Goal: Transaction & Acquisition: Purchase product/service

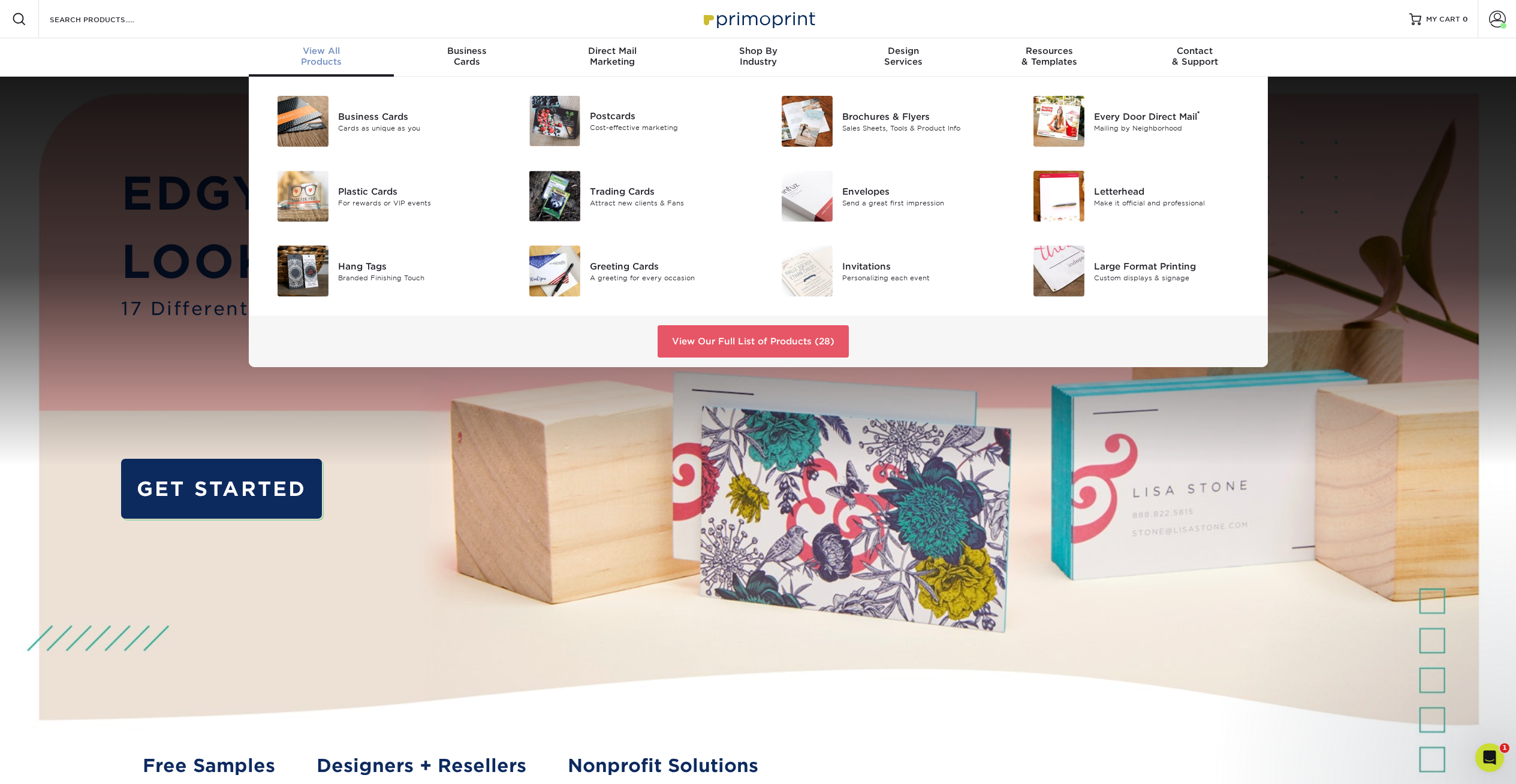
click at [322, 53] on span "View All" at bounding box center [321, 51] width 145 height 11
click at [764, 341] on link "View Our Full List of Products (28)" at bounding box center [752, 341] width 191 height 33
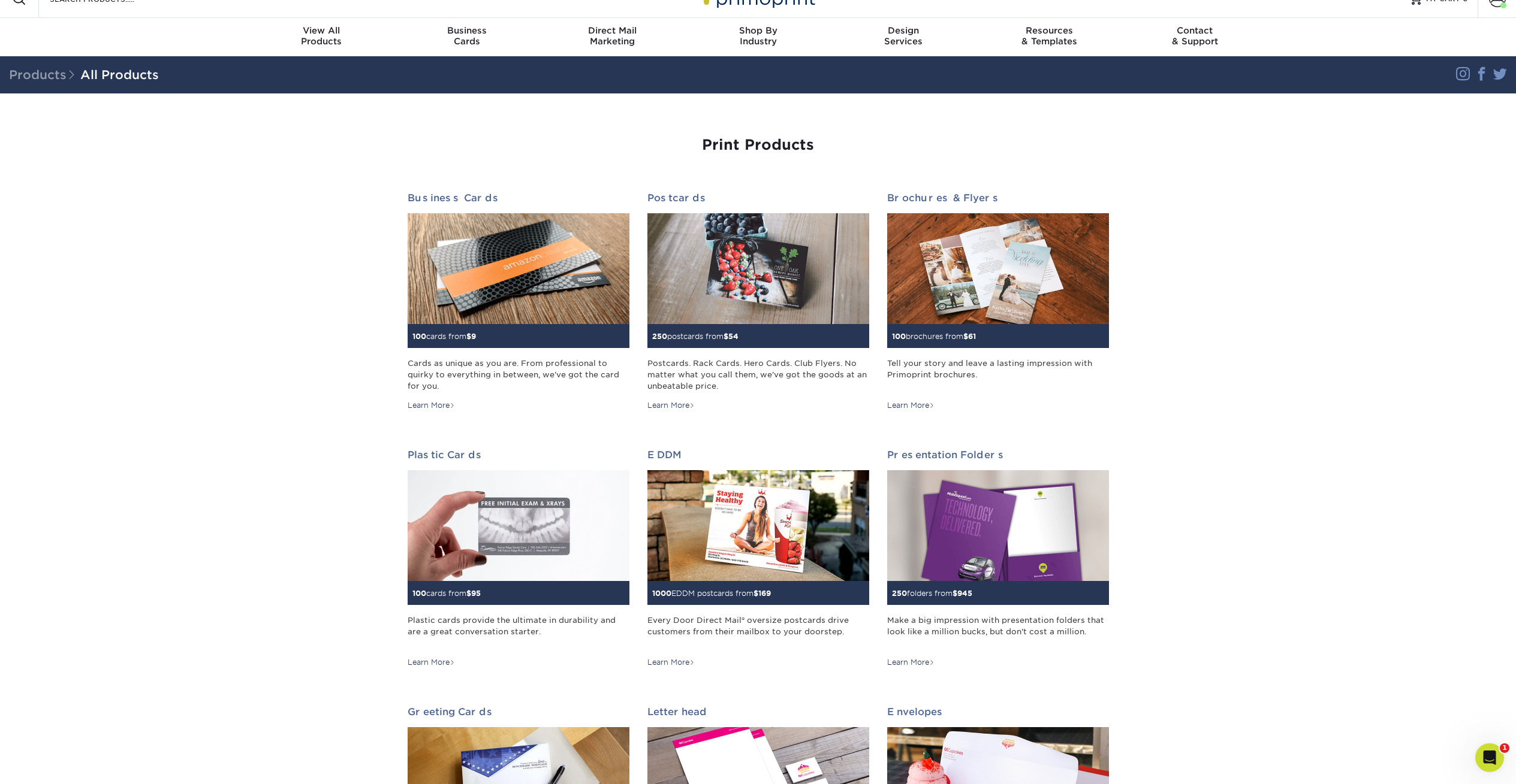
scroll to position [21, 0]
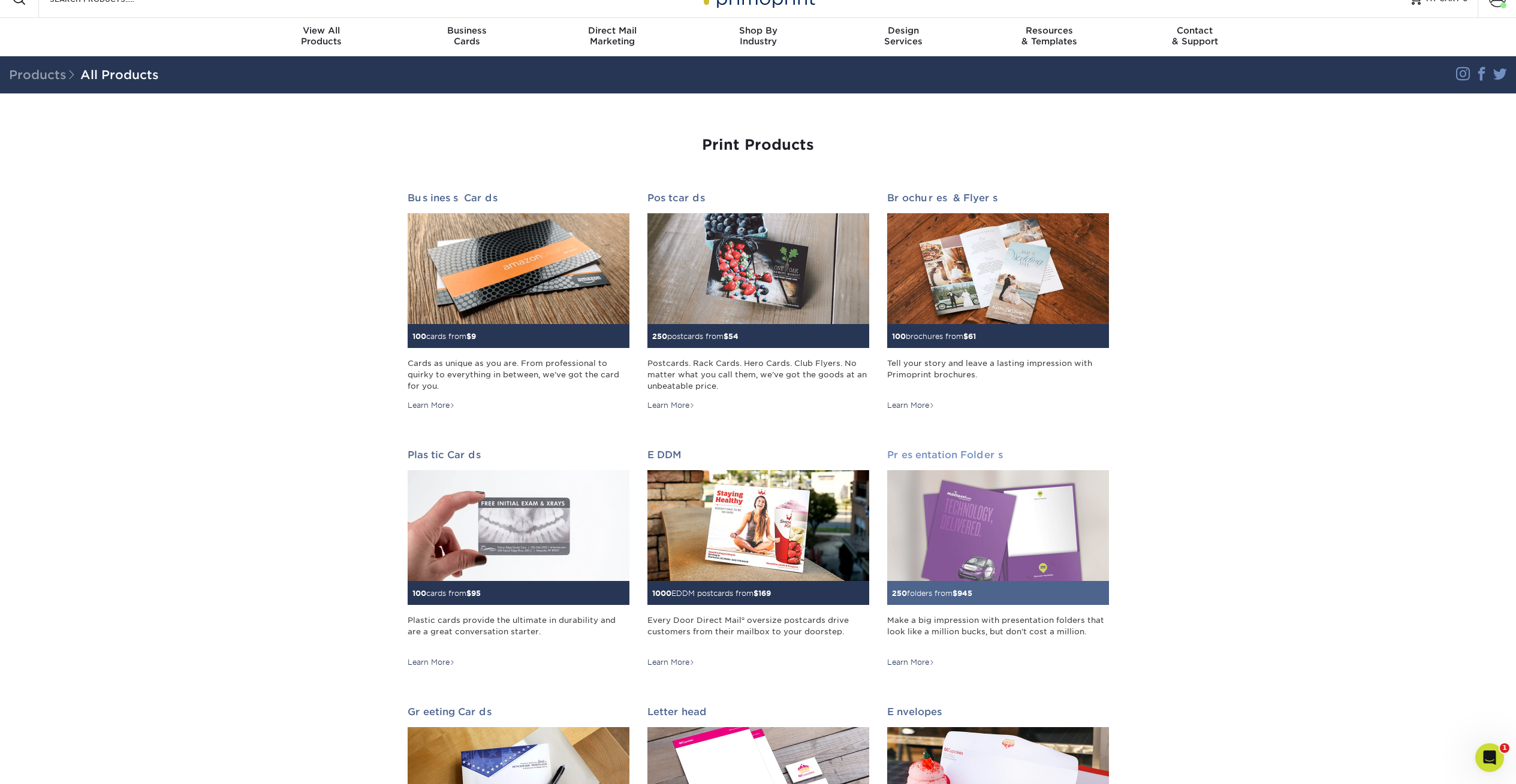
click at [947, 525] on img at bounding box center [998, 525] width 222 height 111
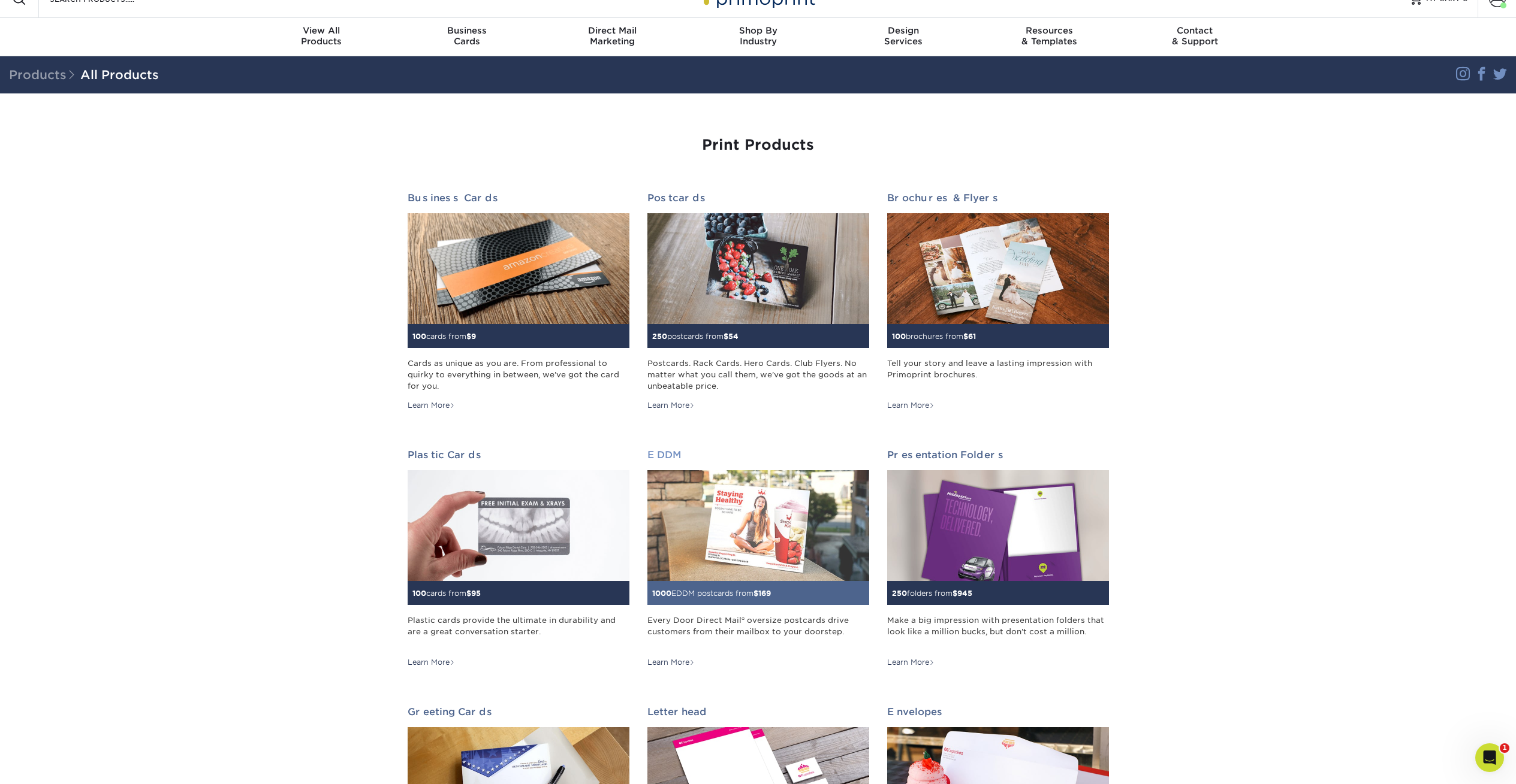
scroll to position [19, 0]
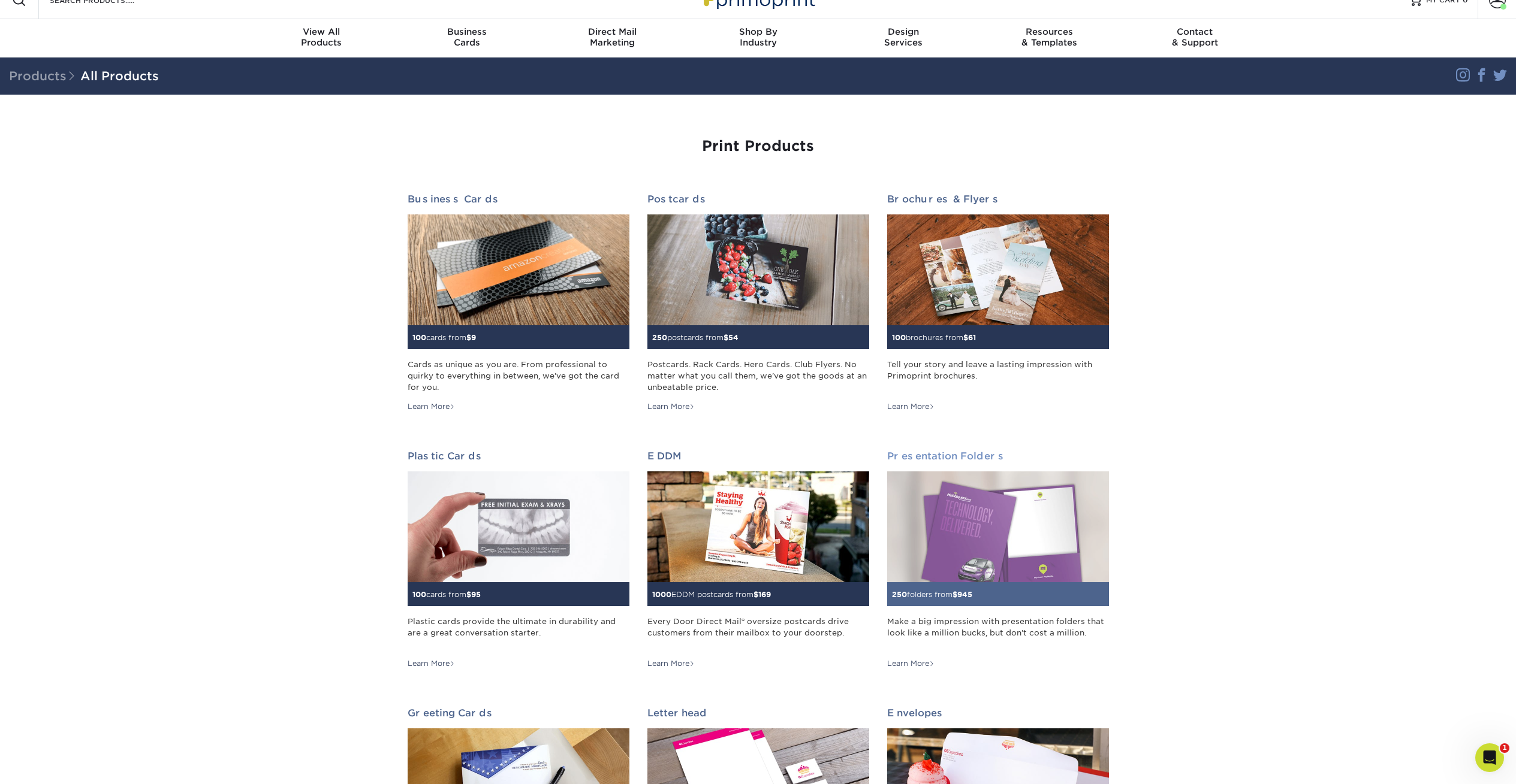
click at [1054, 537] on img at bounding box center [998, 527] width 222 height 111
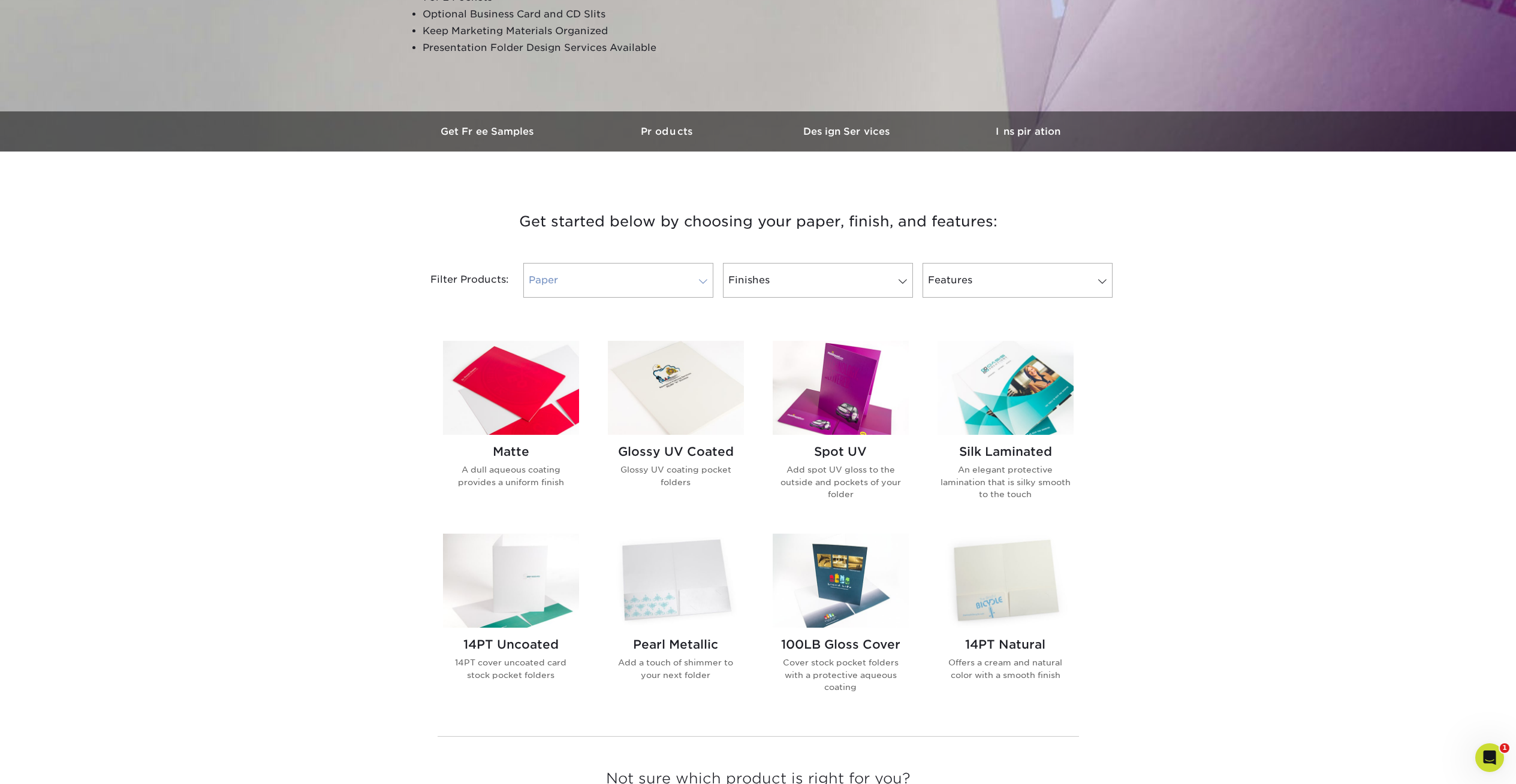
click at [601, 284] on link "Paper" at bounding box center [618, 280] width 190 height 35
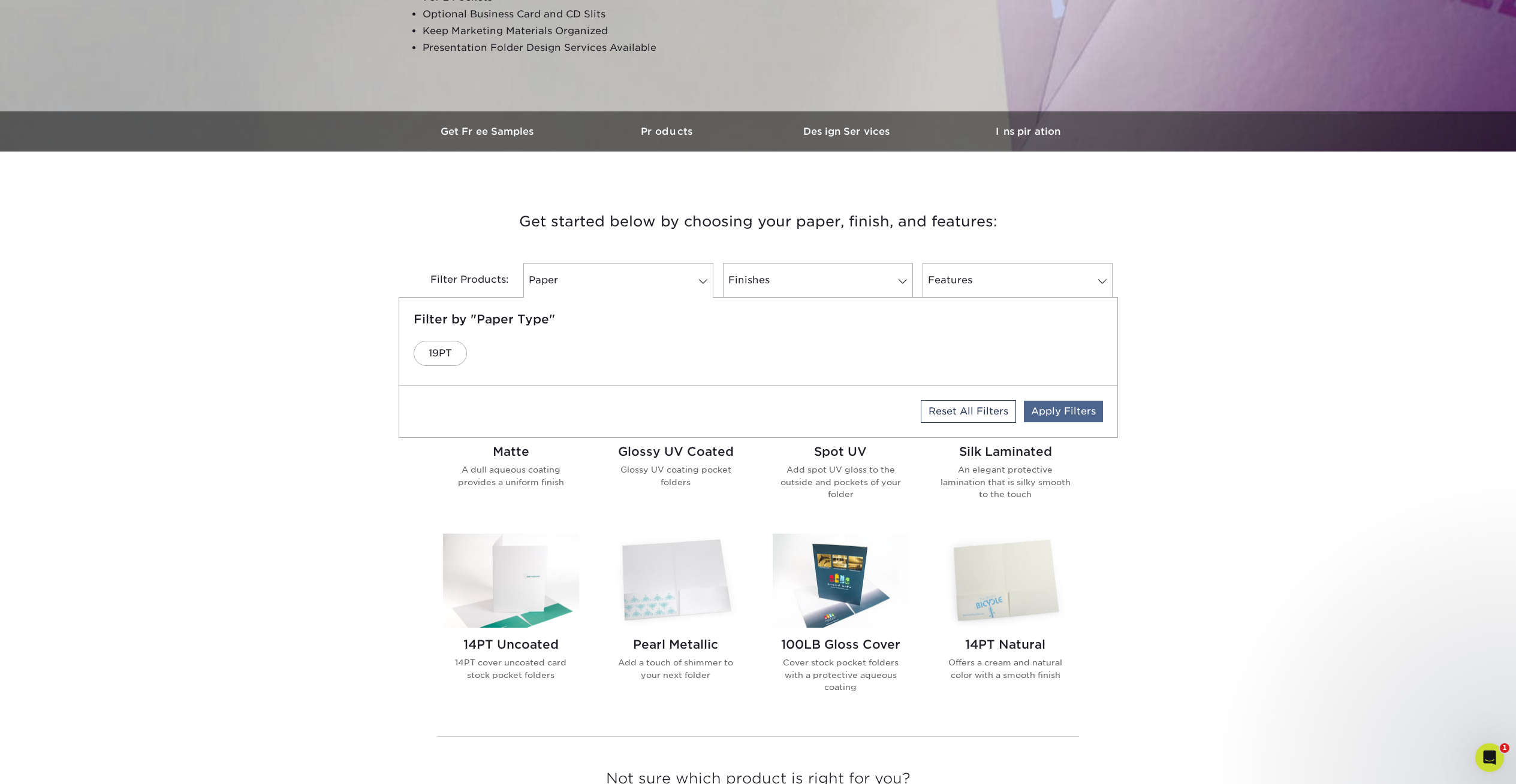
click at [1058, 410] on link "Apply Filters" at bounding box center [1063, 411] width 79 height 22
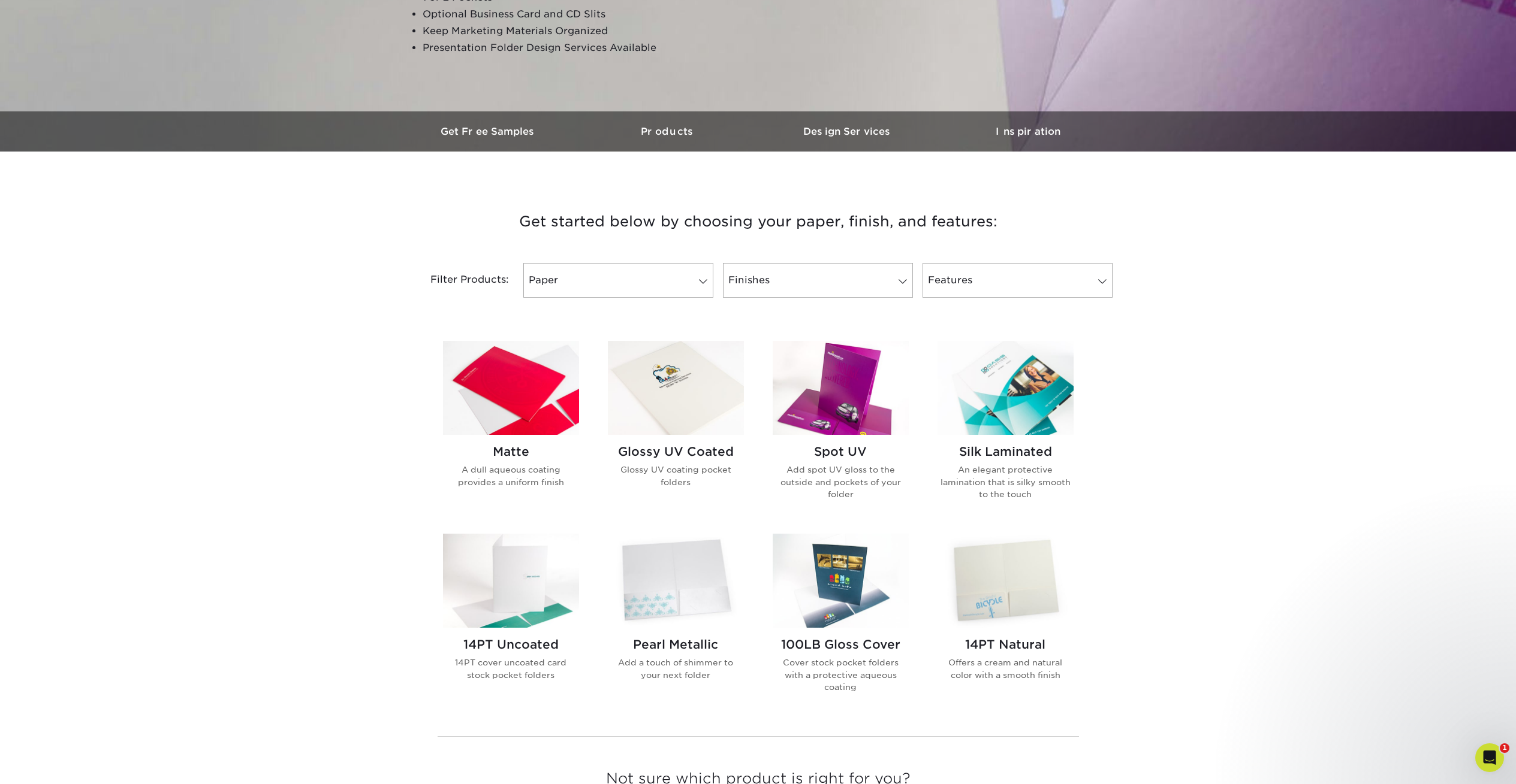
click at [572, 260] on div "Filter Products: Paper Filter by "Paper Type" 19PT Reset All Filters Apply Filt…" at bounding box center [758, 287] width 719 height 78
click at [583, 276] on link "Paper" at bounding box center [618, 280] width 190 height 35
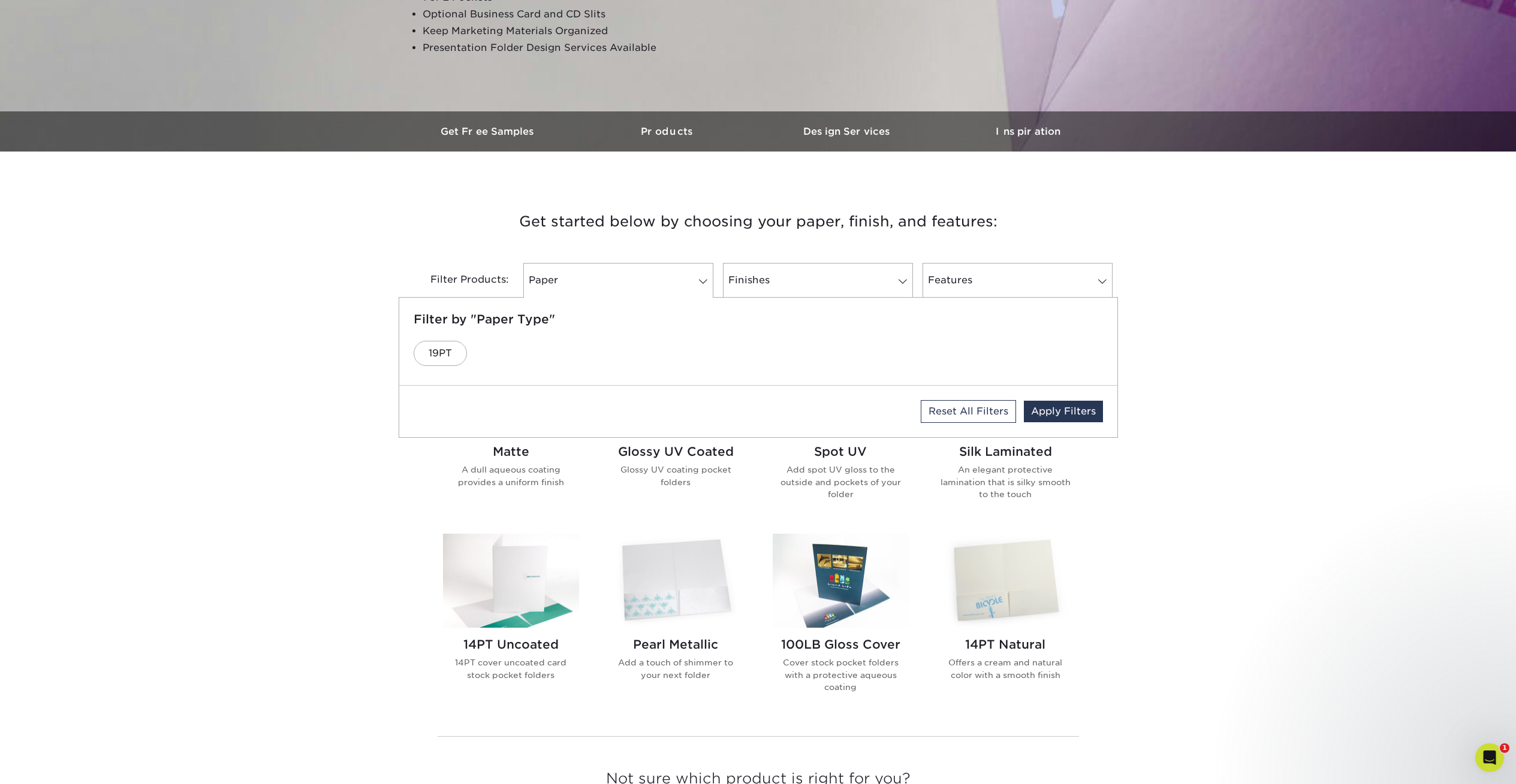
drag, startPoint x: 439, startPoint y: 353, endPoint x: 621, endPoint y: 386, distance: 185.0
click at [439, 353] on link "19PT" at bounding box center [440, 354] width 54 height 26
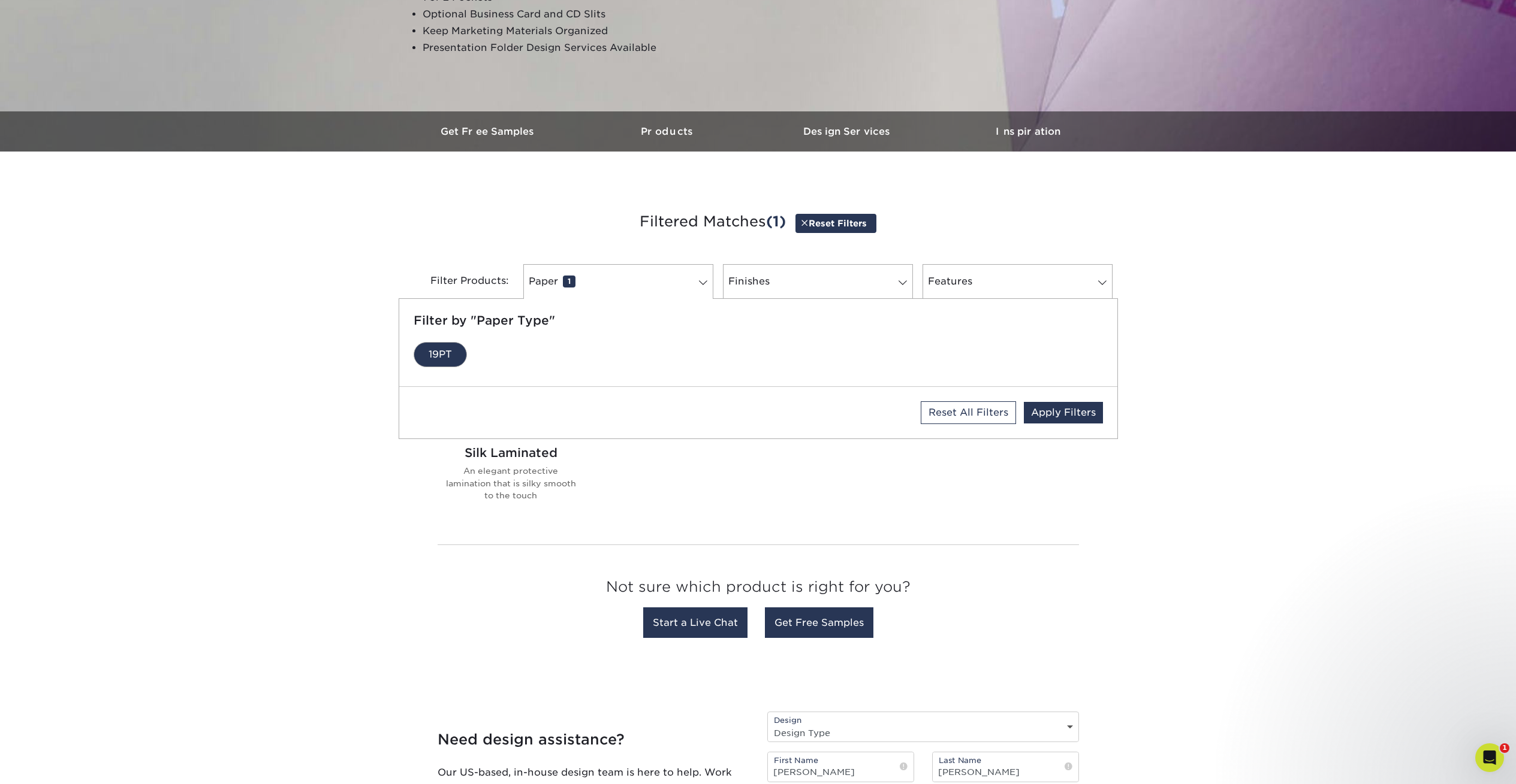
click at [1067, 412] on link "Apply Filters" at bounding box center [1063, 412] width 79 height 22
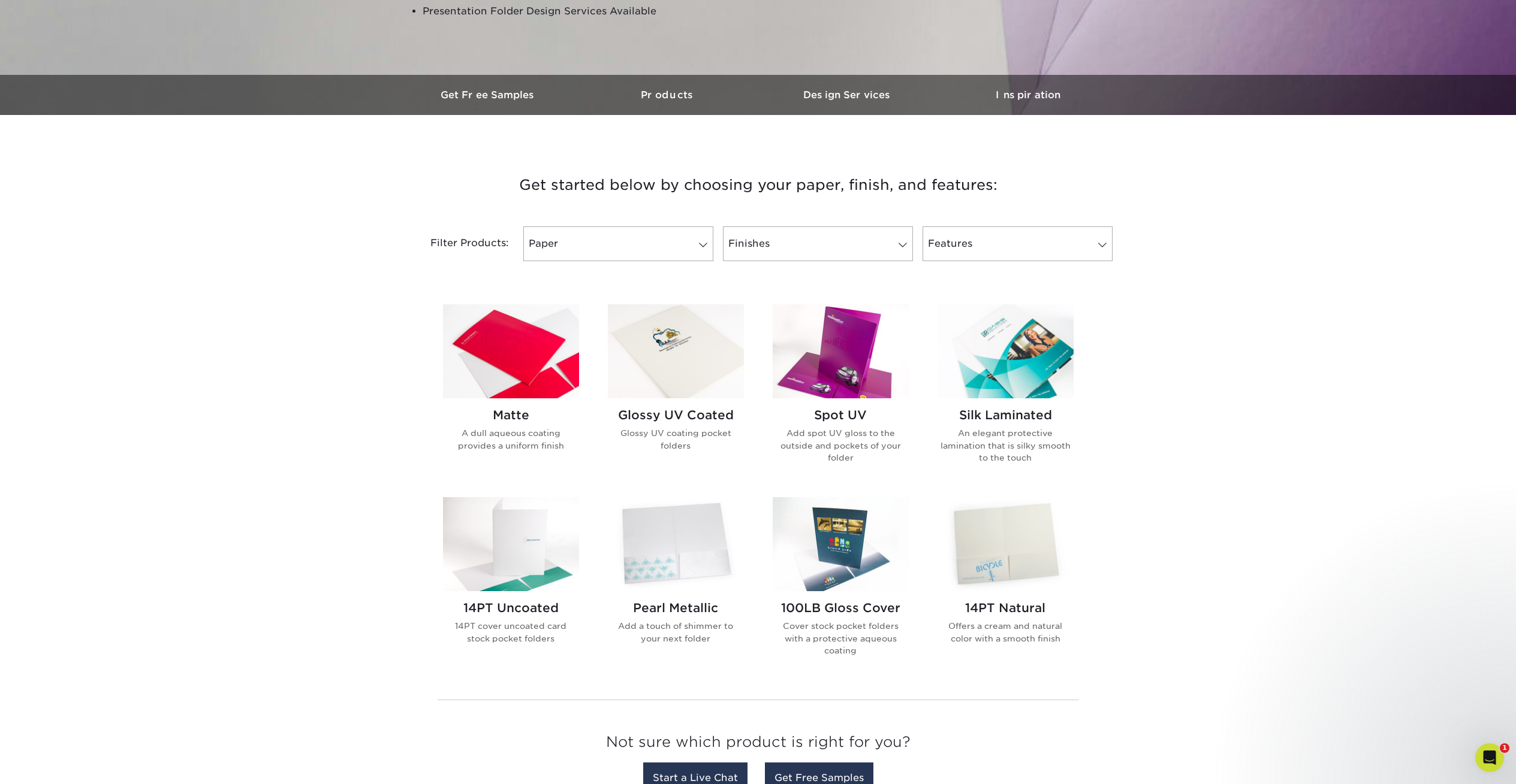
scroll to position [302, 0]
click at [837, 345] on img at bounding box center [840, 350] width 136 height 94
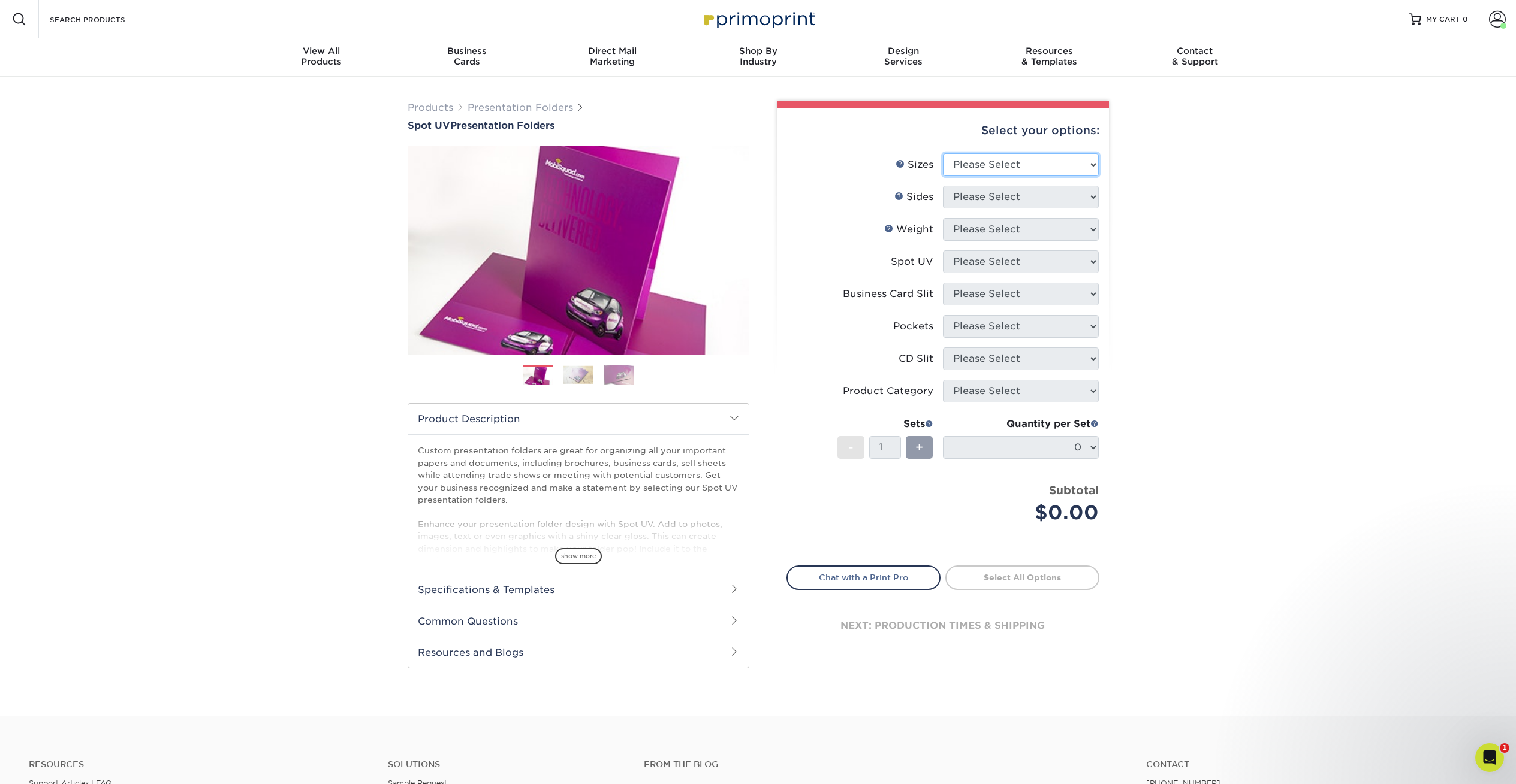
select select "9.00x12.00"
select select "13abbda7-1d64-4f25-8bb2-c179b224825d"
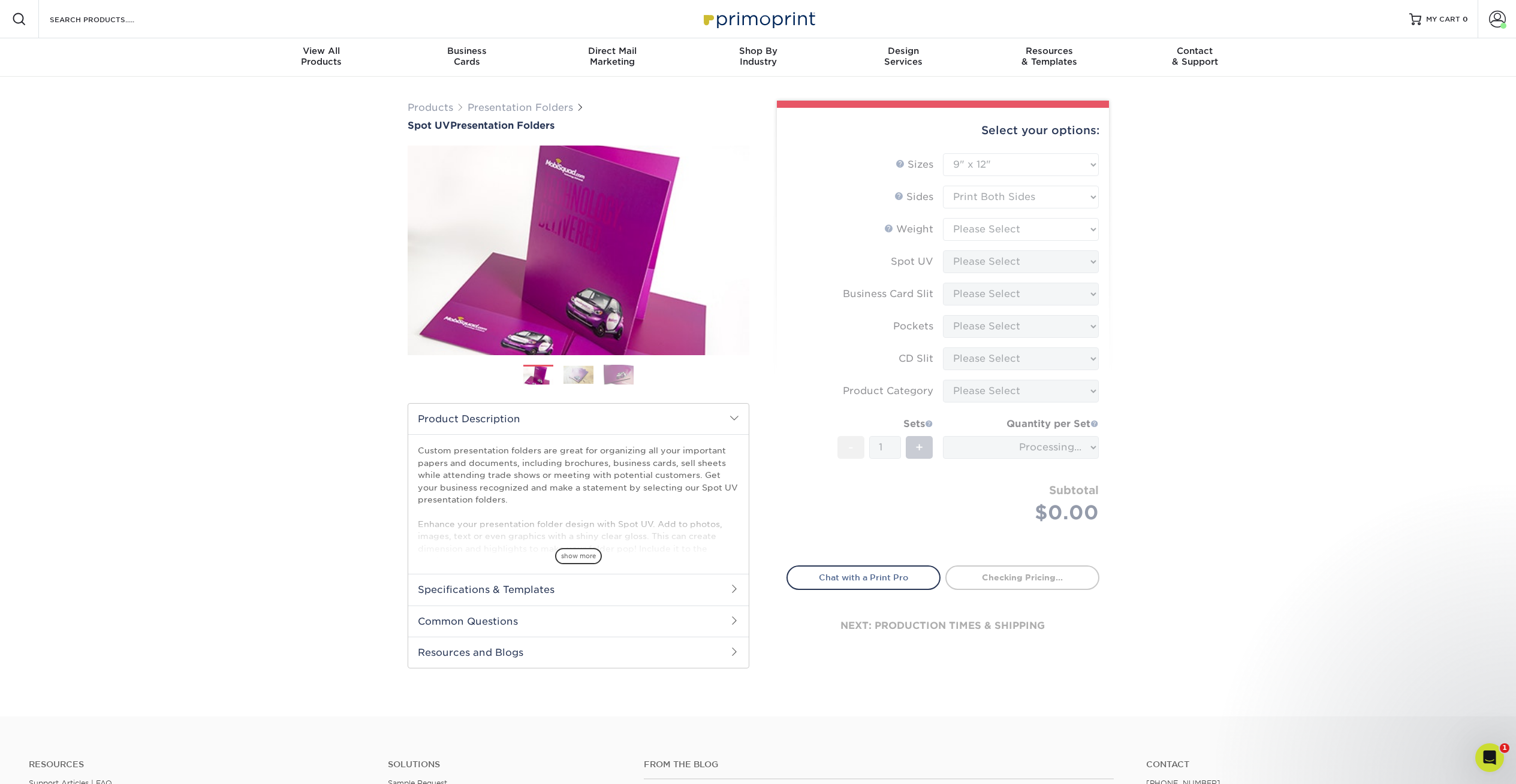
click at [1022, 228] on form "Sizes Help Sizes Please Select 6" x 9" 9" x 12" Sides Weight Help" at bounding box center [943, 352] width 313 height 398
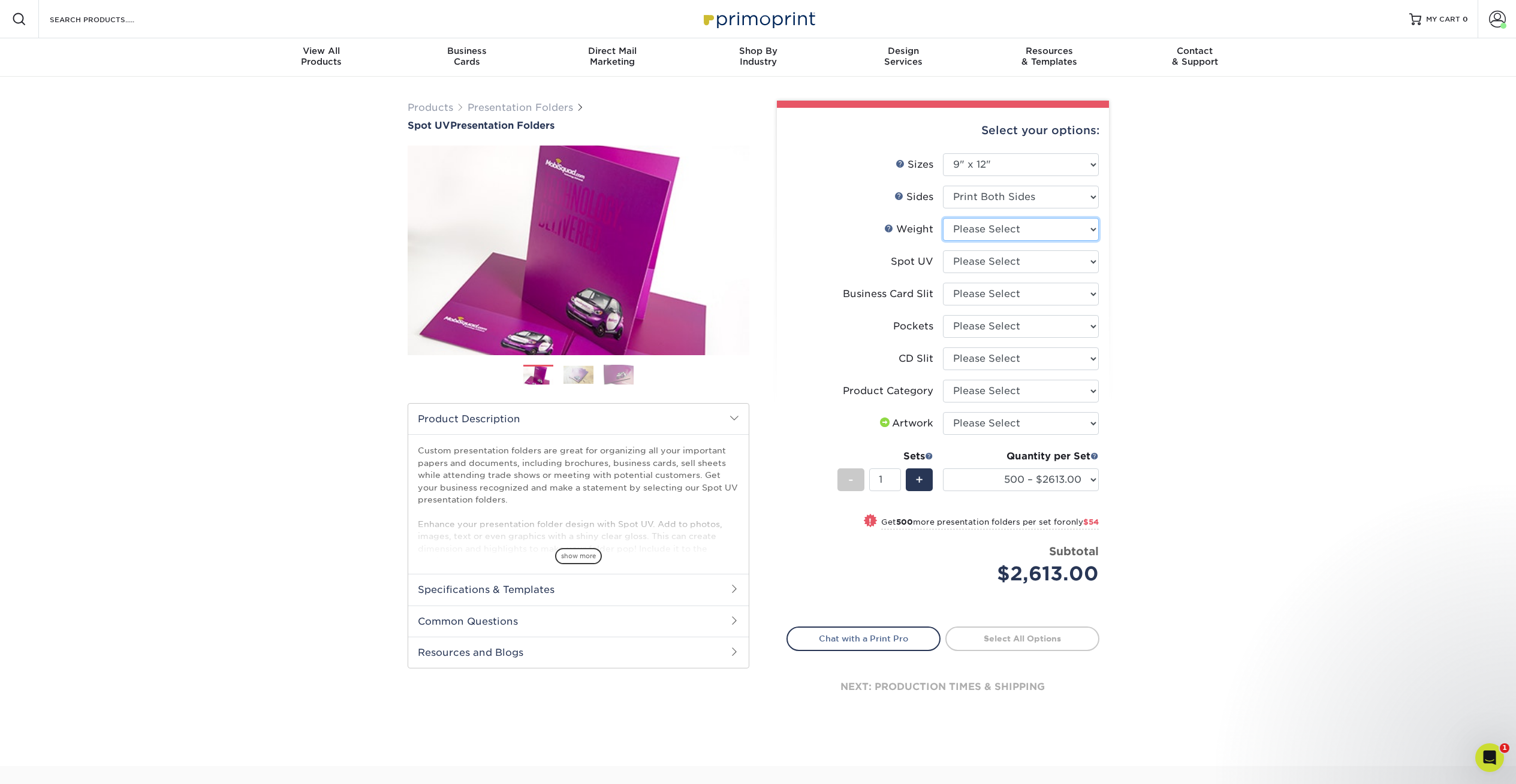
select select "16PT"
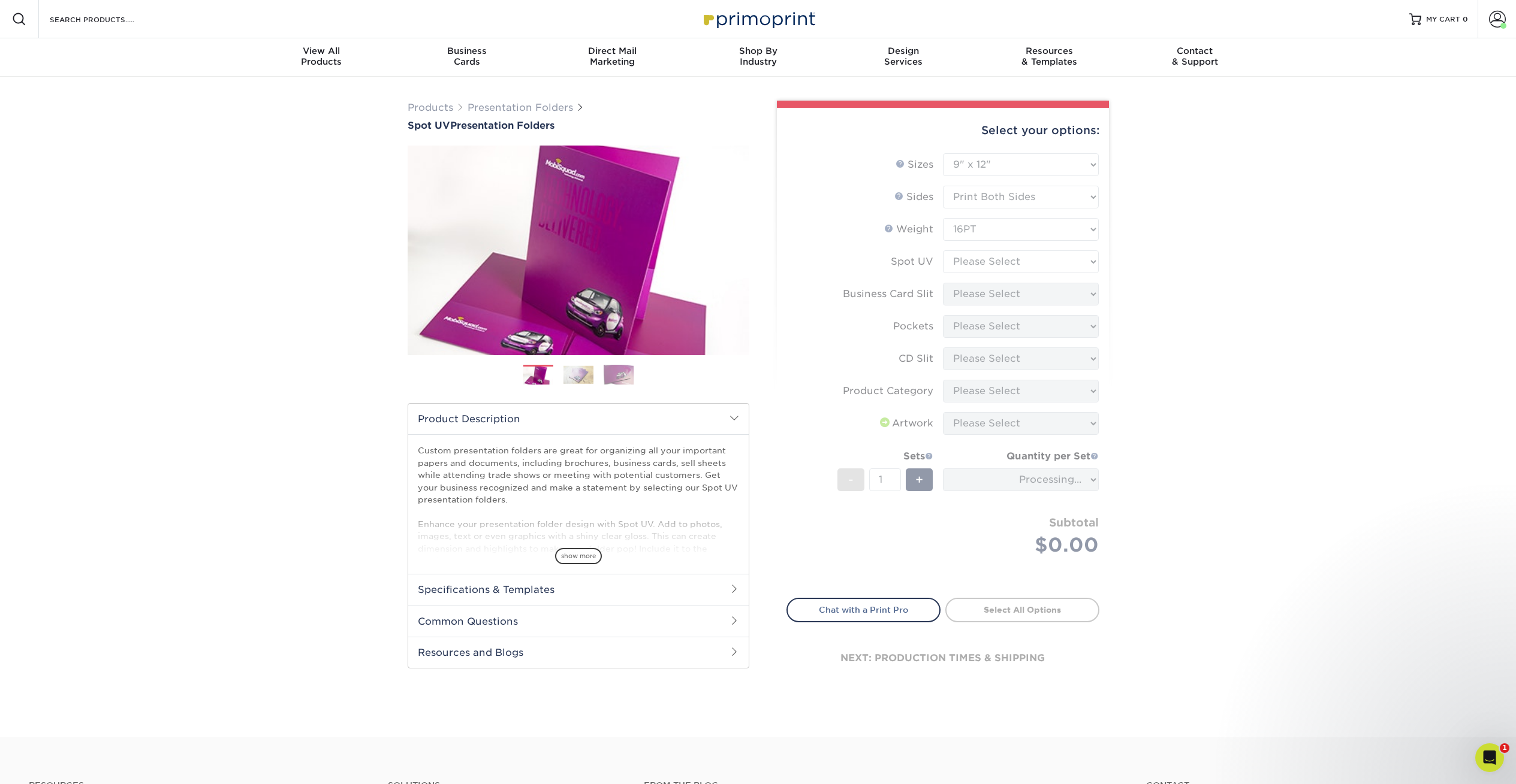
click at [1011, 261] on form "Sizes Help Sizes Please Select 6" x 9" 9" x 12" Sides Weight Help" at bounding box center [943, 368] width 313 height 430
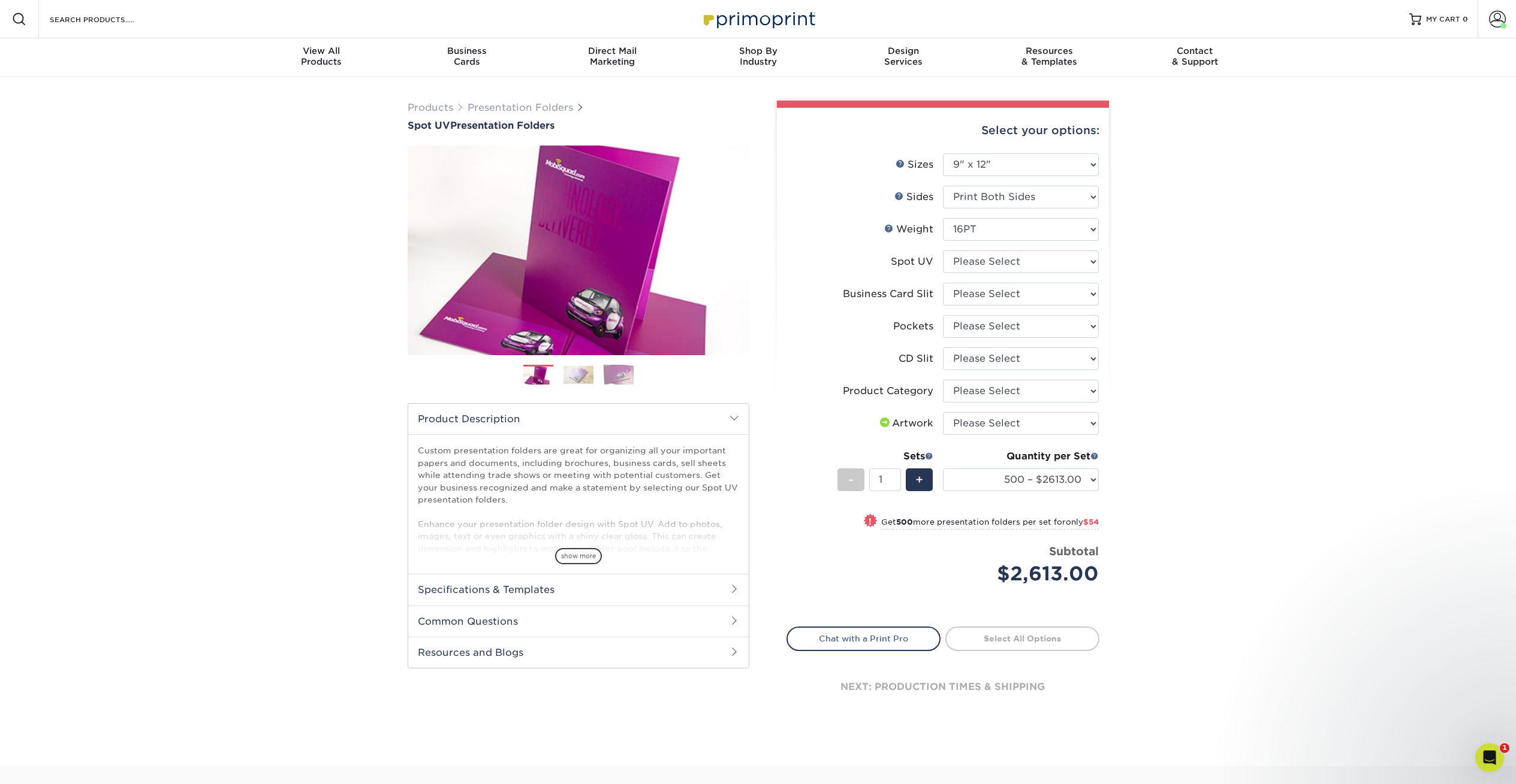
scroll to position [0, 1]
select select "1"
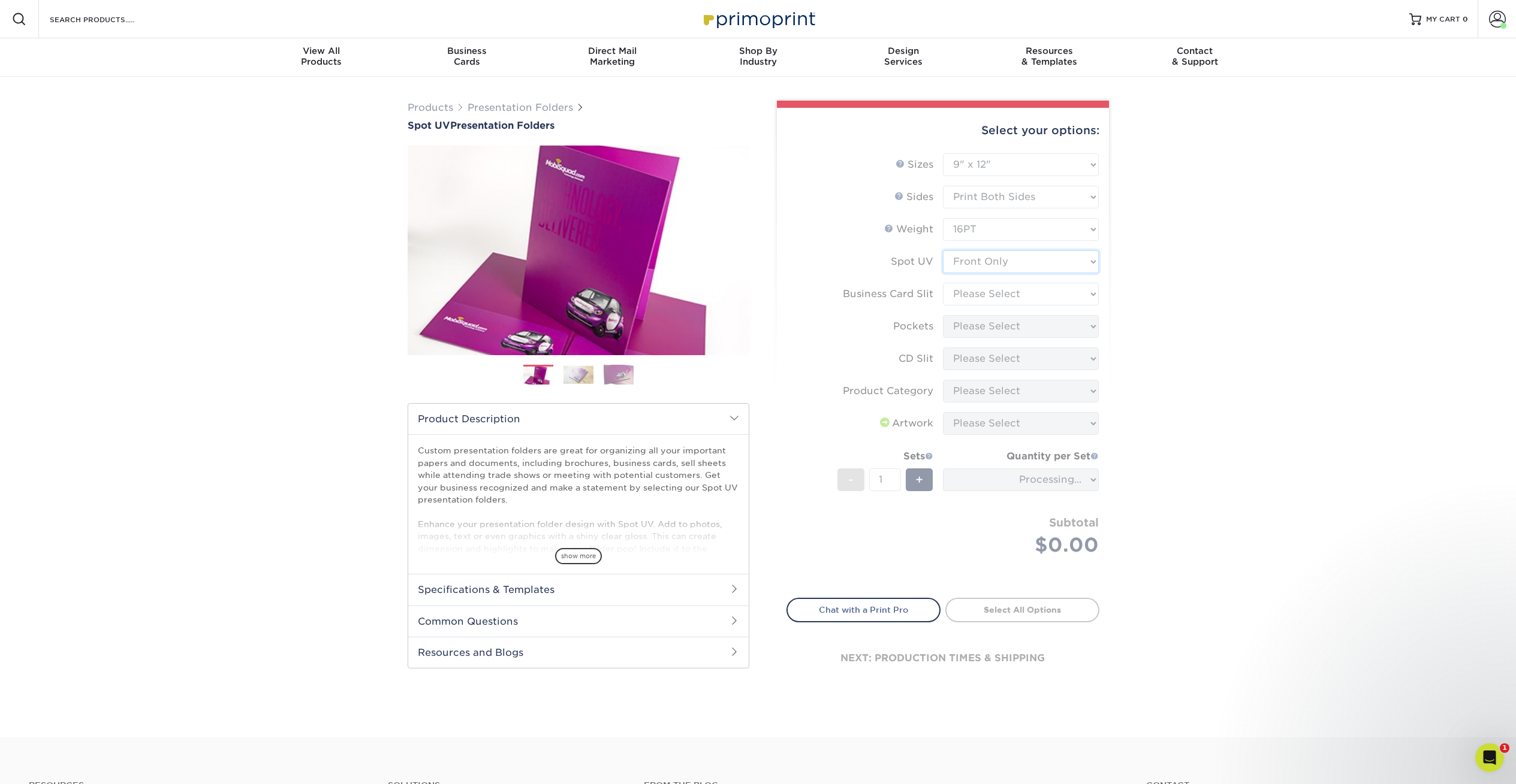
scroll to position [0, 0]
click at [1027, 288] on form "Sizes Help Sizes Please Select 6" x 9" 9" x 12" Sides Weight Help" at bounding box center [943, 368] width 313 height 430
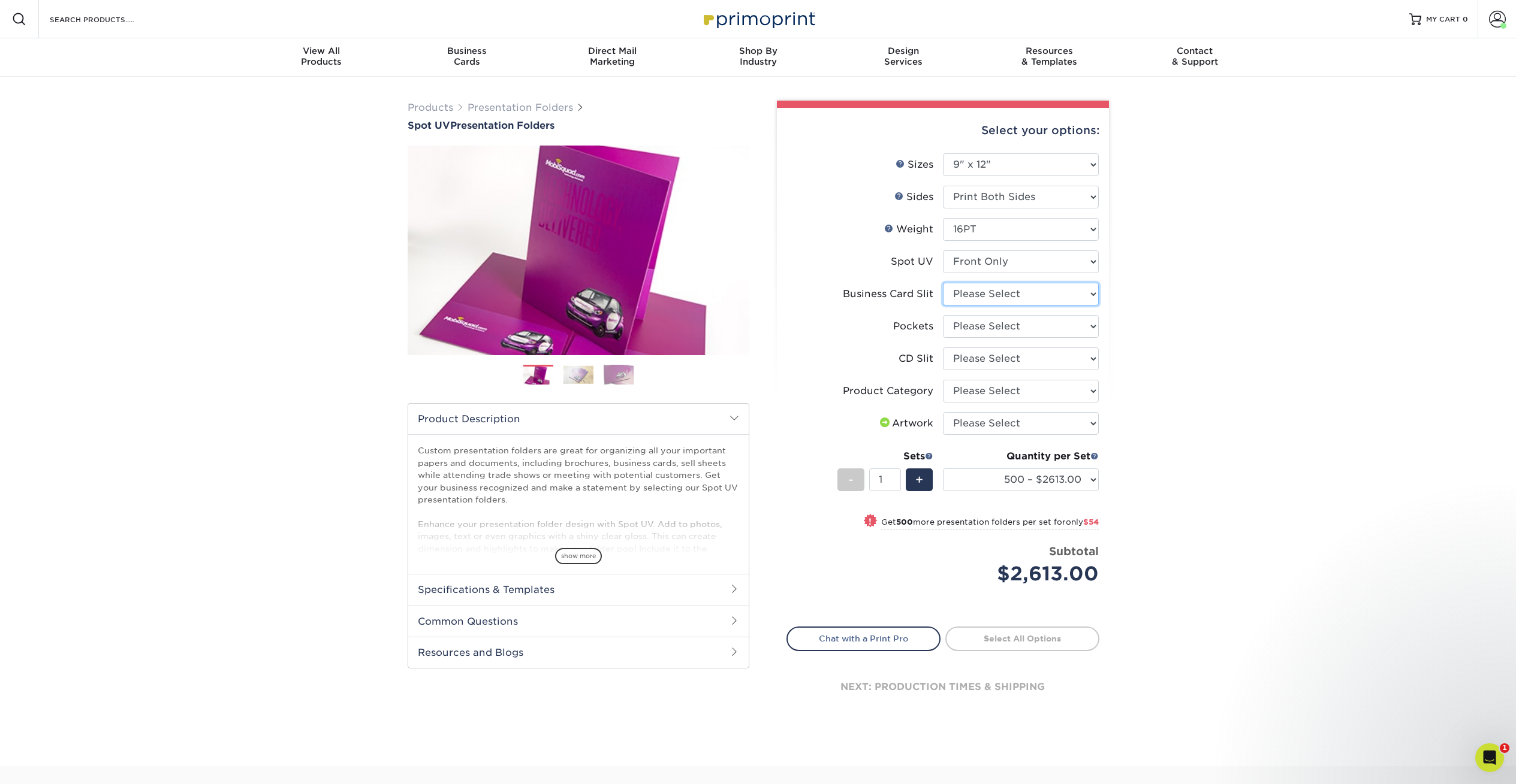
select select "9724ca60-ead4-43f8-a546-b15fcffaa25d"
select select "1ad7ca2c-6475-4b2c-b1c5-8edb2e819cbb"
select select "a092264a-7428-4d8e-b024-417dbebc6e25"
select select "57f7a581-ec4a-49d7-930d-eb044a1d12ac"
select select "upload"
